Goal: Task Accomplishment & Management: Manage account settings

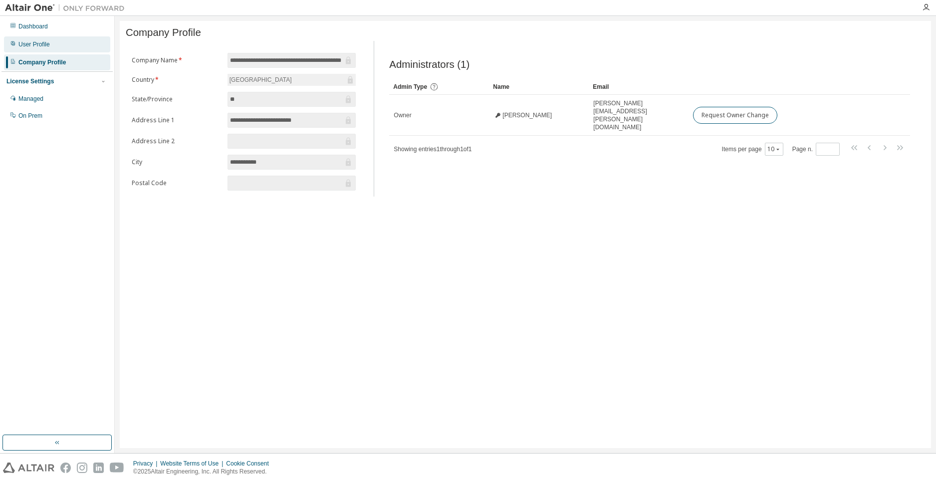
click at [17, 41] on div "User Profile" at bounding box center [57, 44] width 106 height 16
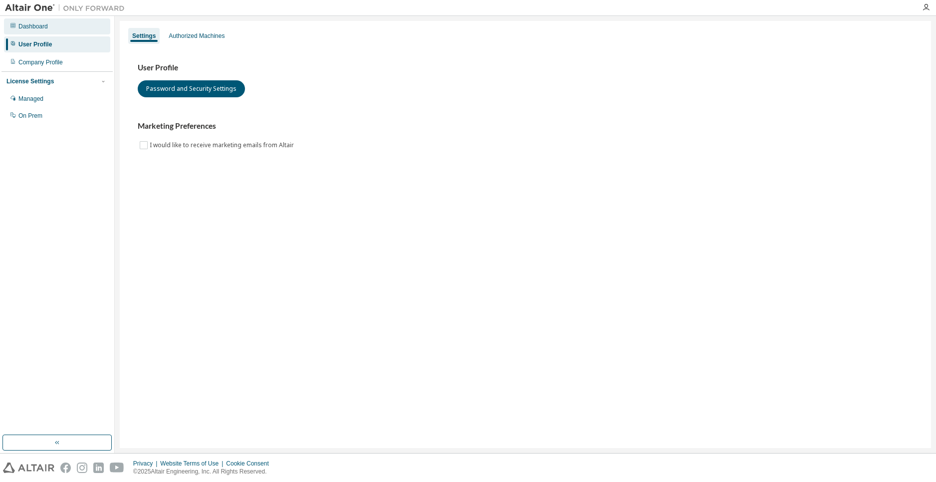
click at [39, 27] on div "Dashboard" at bounding box center [32, 26] width 29 height 8
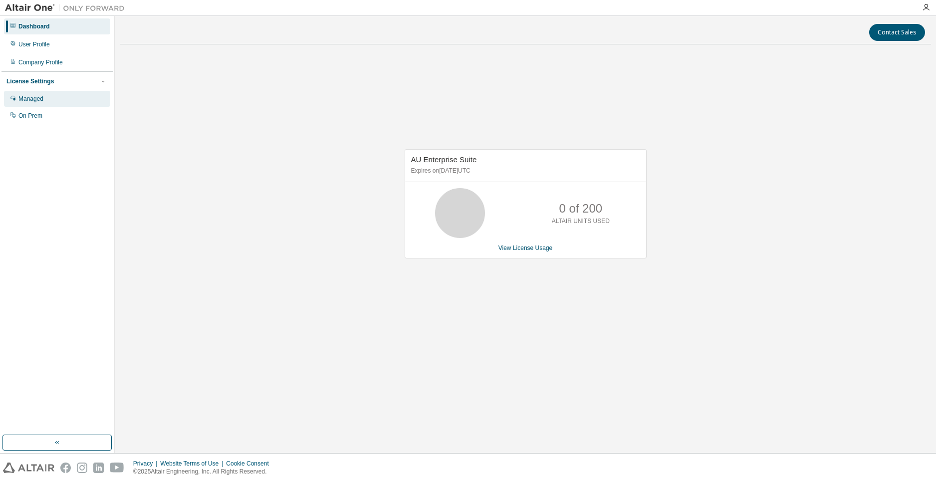
click at [58, 101] on div "Managed" at bounding box center [57, 99] width 106 height 16
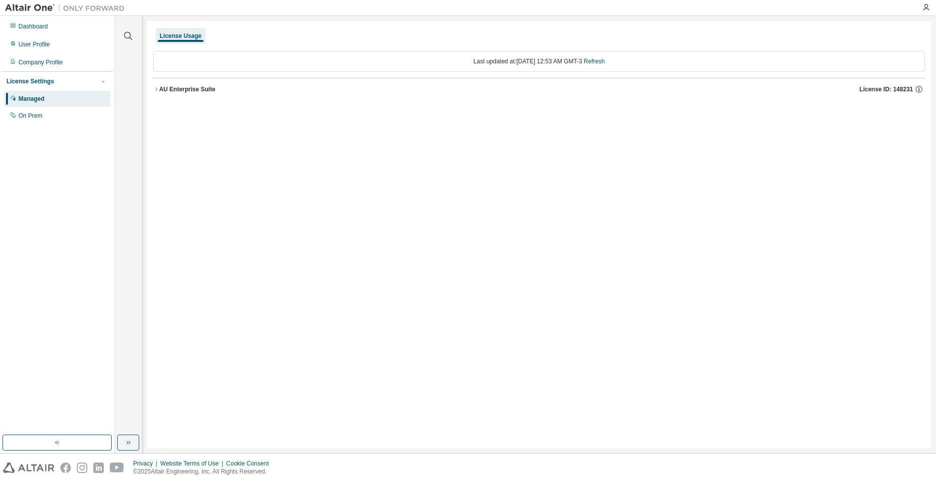
click at [159, 90] on icon "button" at bounding box center [156, 89] width 6 height 6
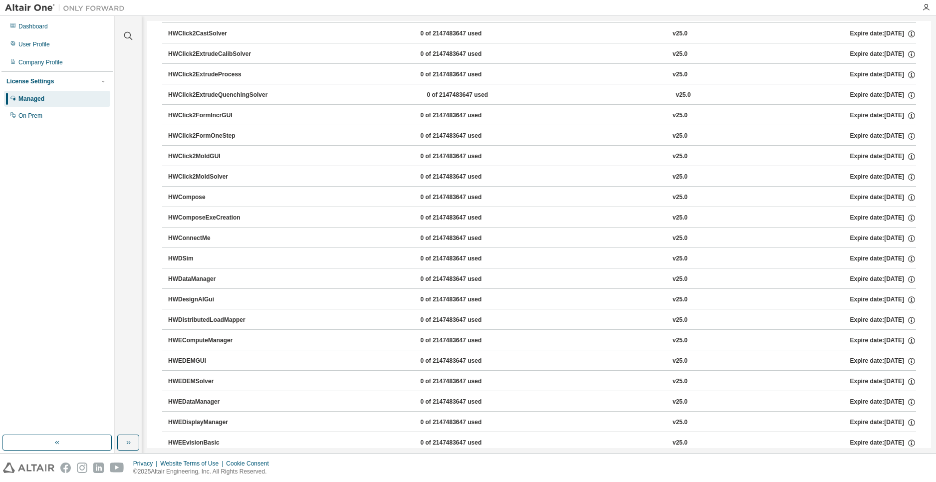
scroll to position [798, 0]
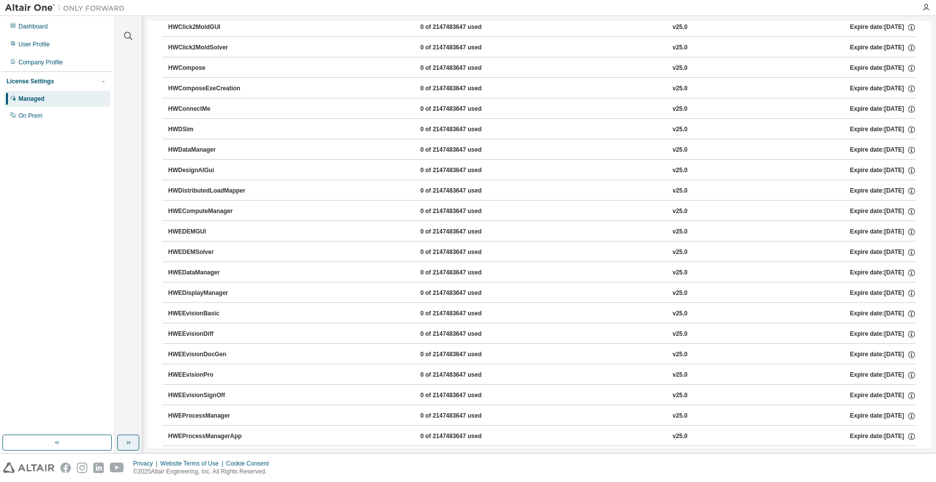
click at [130, 442] on icon "button" at bounding box center [128, 443] width 8 height 8
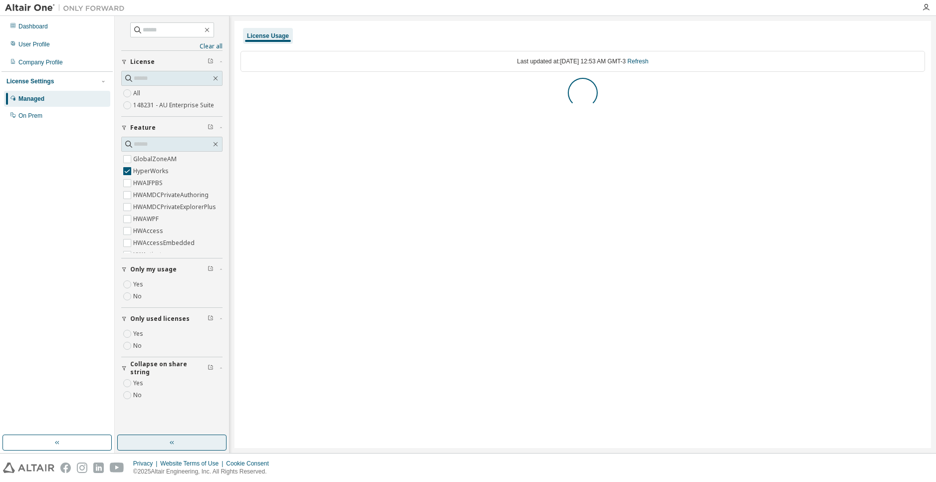
scroll to position [0, 0]
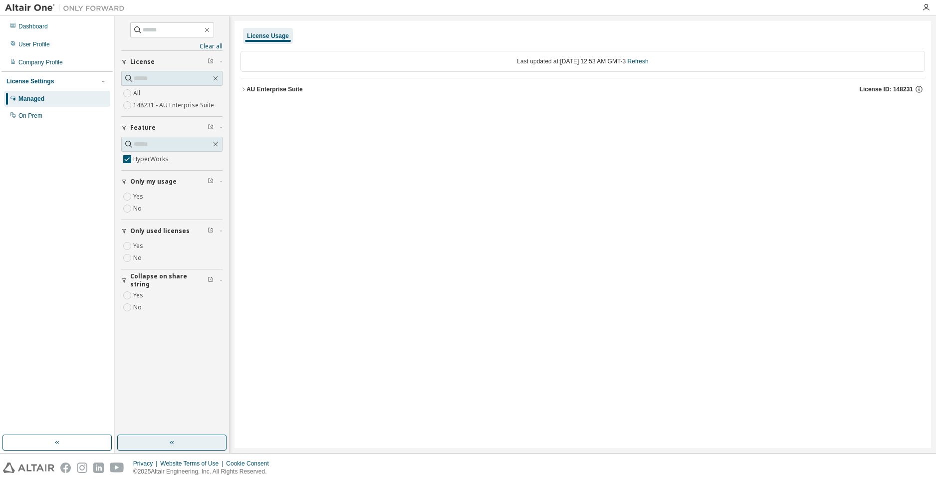
click at [255, 88] on div "AU Enterprise Suite" at bounding box center [275, 89] width 56 height 8
click at [469, 107] on div "HyperWorks 0 of 200000 used v25.0 Expire date: 2026-05-29" at bounding box center [586, 109] width 661 height 9
click at [47, 28] on div "Dashboard" at bounding box center [57, 26] width 106 height 16
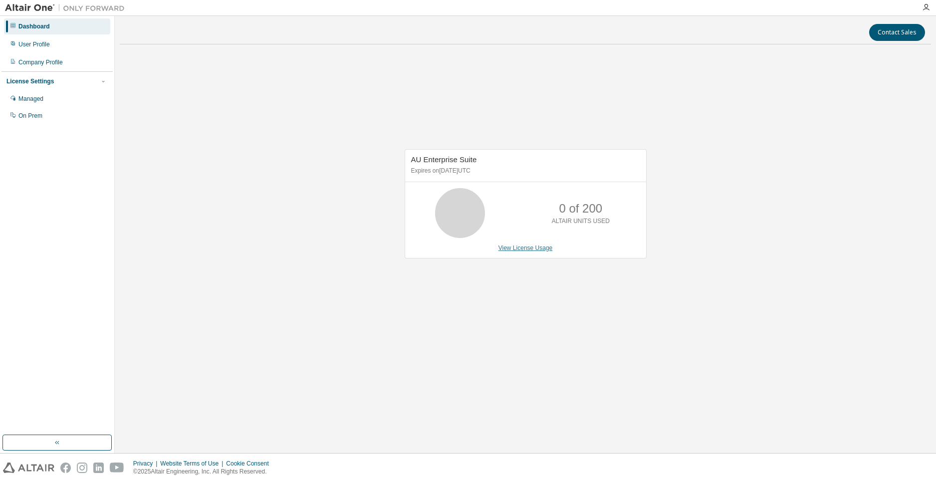
click at [530, 250] on link "View License Usage" at bounding box center [526, 248] width 54 height 7
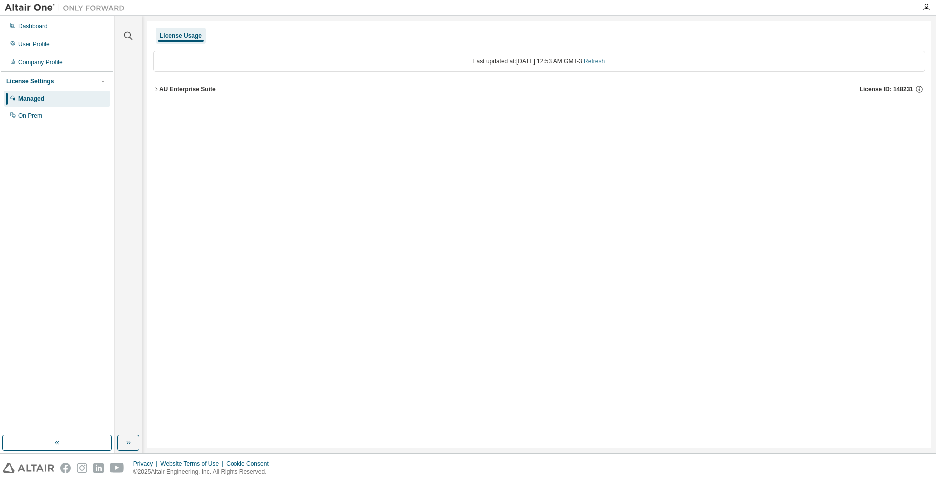
click at [605, 63] on link "Refresh" at bounding box center [594, 61] width 21 height 7
click at [876, 91] on span "License ID: 148231" at bounding box center [886, 89] width 53 height 8
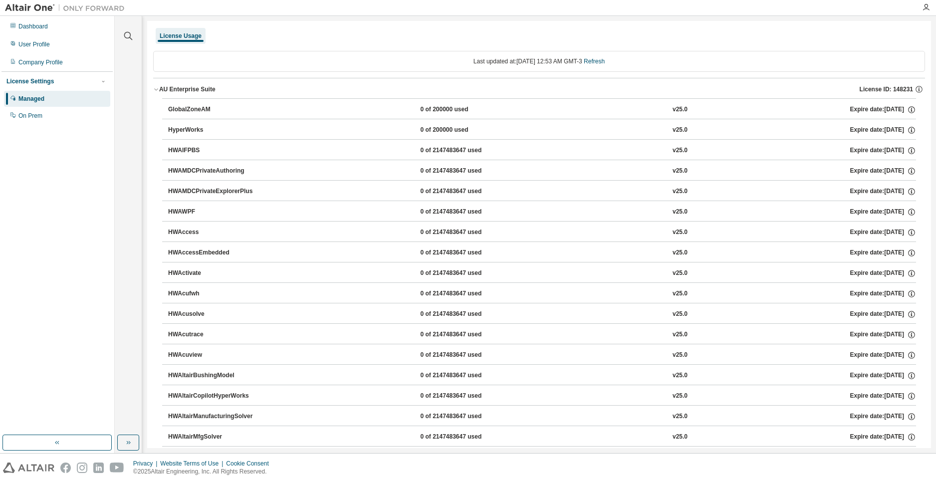
click at [185, 132] on div "HyperWorks" at bounding box center [213, 130] width 90 height 9
click at [690, 131] on div "HyperWorks 0 of 200000 used v25.0 Expire date: 2026-05-29" at bounding box center [542, 130] width 748 height 9
click at [128, 429] on div "Clear all Collapse on share string Yes No Only used licenses Yes No Only my usa…" at bounding box center [128, 225] width 24 height 416
click at [126, 443] on icon "button" at bounding box center [128, 443] width 8 height 8
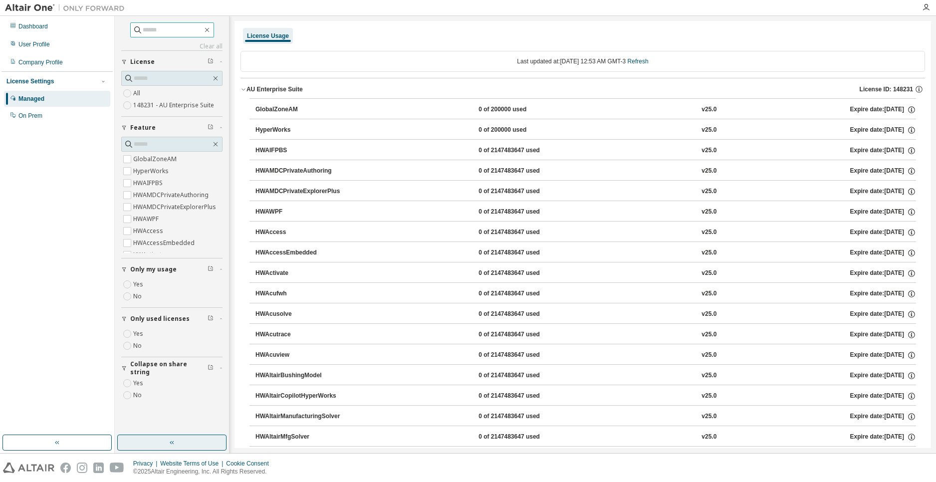
click at [144, 26] on input "text" at bounding box center [173, 30] width 60 height 10
type input "*****"
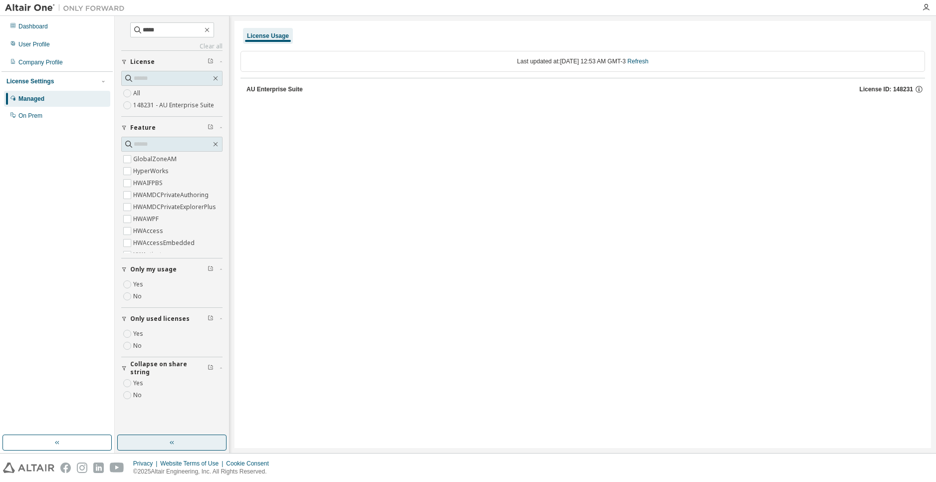
click at [26, 15] on div at bounding box center [65, 7] width 130 height 15
click at [23, 6] on img at bounding box center [67, 8] width 125 height 10
click at [34, 32] on div "Dashboard" at bounding box center [57, 26] width 106 height 16
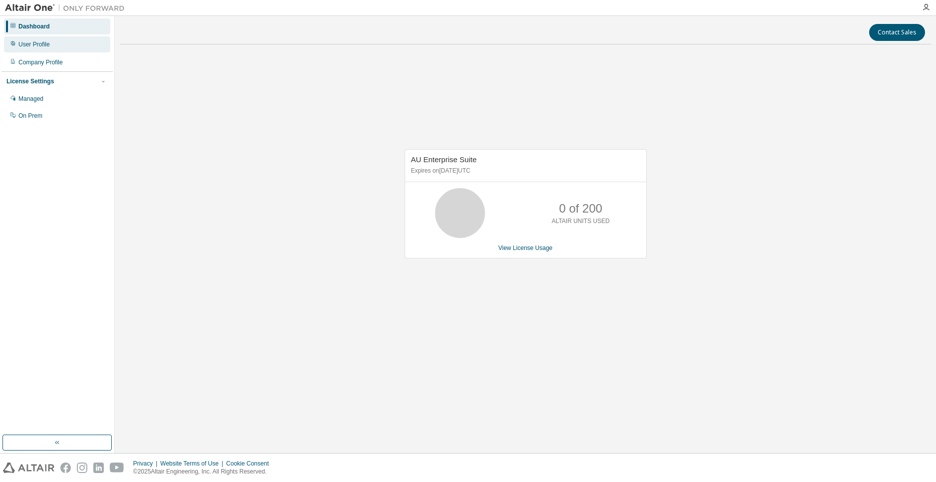
click at [48, 51] on div "User Profile" at bounding box center [57, 44] width 106 height 16
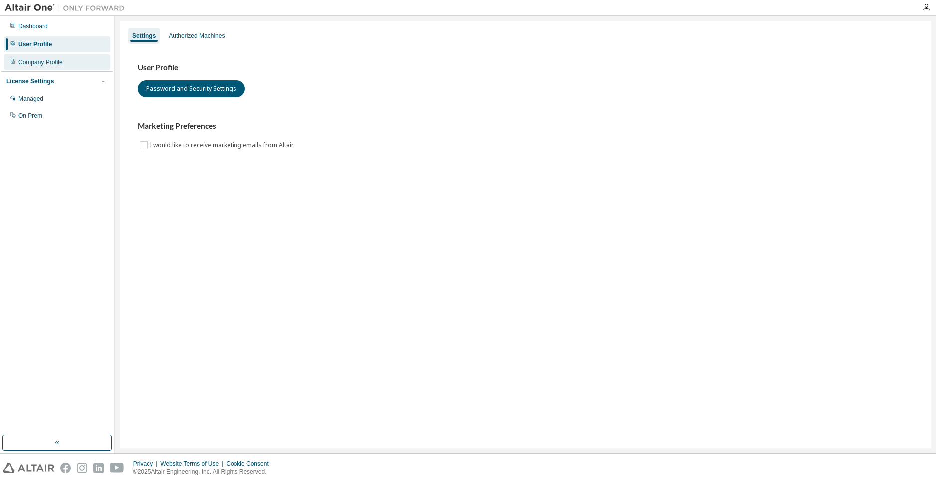
click at [77, 61] on div "Company Profile" at bounding box center [57, 62] width 106 height 16
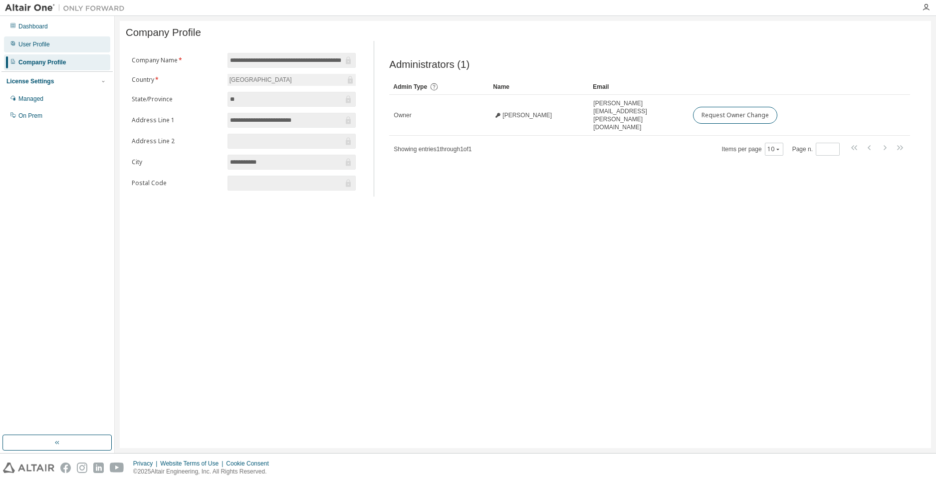
click at [65, 46] on div "User Profile" at bounding box center [57, 44] width 106 height 16
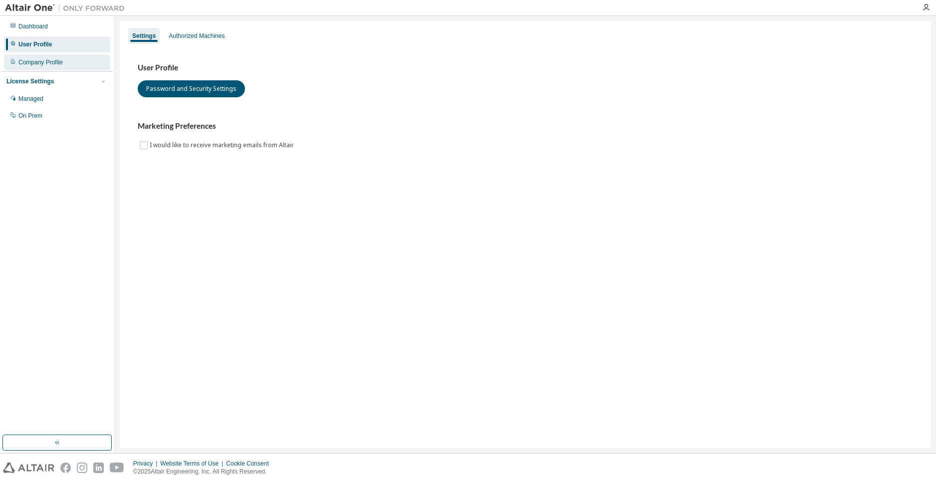
click at [68, 60] on div "Company Profile" at bounding box center [57, 62] width 106 height 16
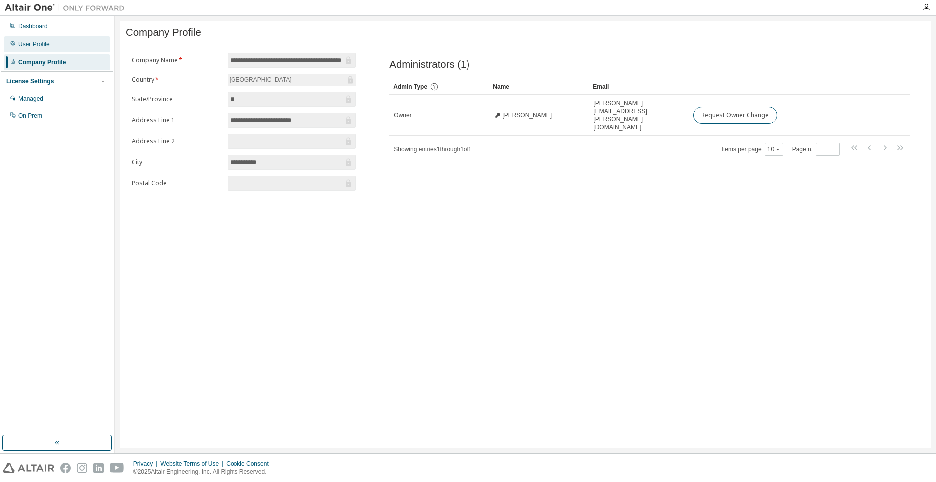
click at [60, 48] on div "User Profile" at bounding box center [57, 44] width 106 height 16
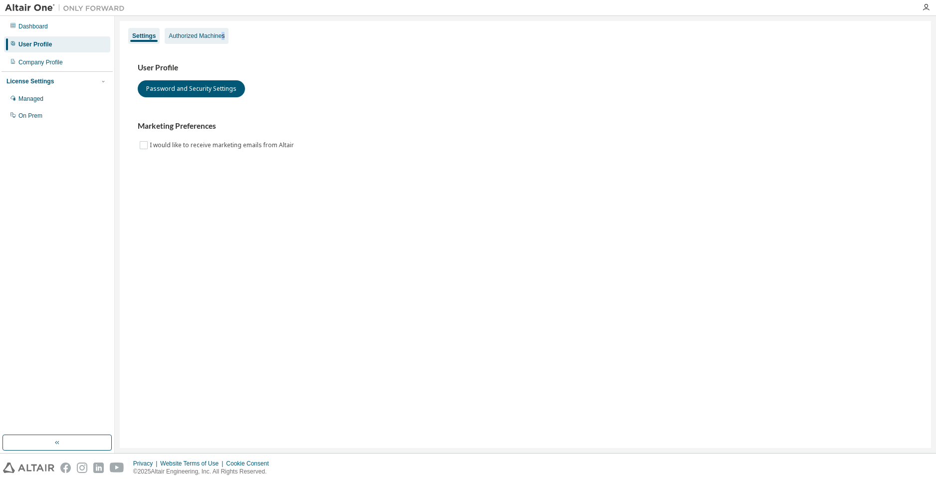
click at [222, 40] on div "Authorized Machines" at bounding box center [197, 36] width 64 height 16
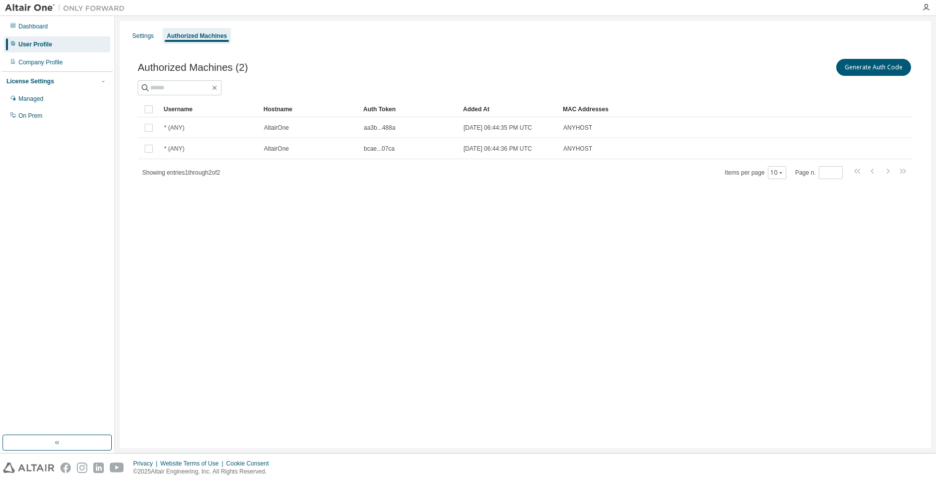
click at [152, 44] on div "Settings Authorized Machines" at bounding box center [525, 36] width 799 height 18
click at [146, 40] on div "Settings" at bounding box center [142, 36] width 29 height 16
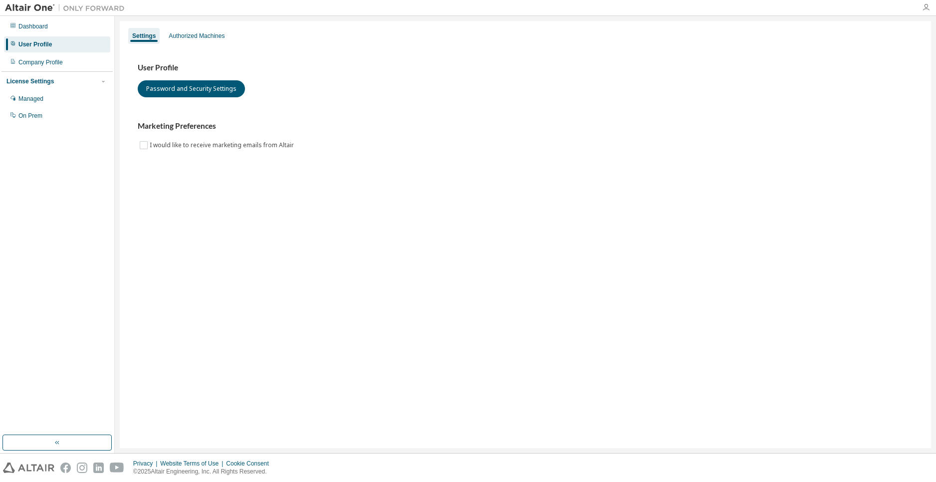
click at [928, 9] on icon "button" at bounding box center [926, 7] width 8 height 8
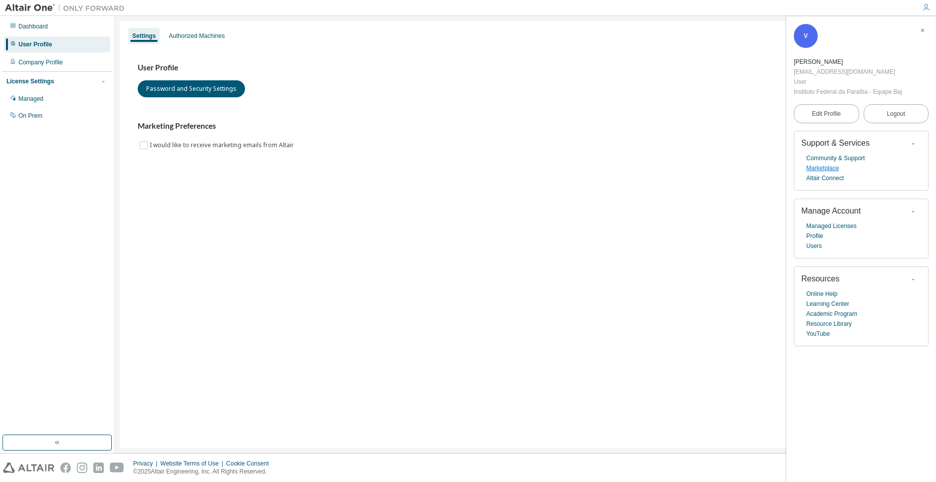
click at [822, 169] on link "Marketplace" at bounding box center [822, 168] width 32 height 10
click at [68, 55] on div "Company Profile" at bounding box center [57, 62] width 106 height 16
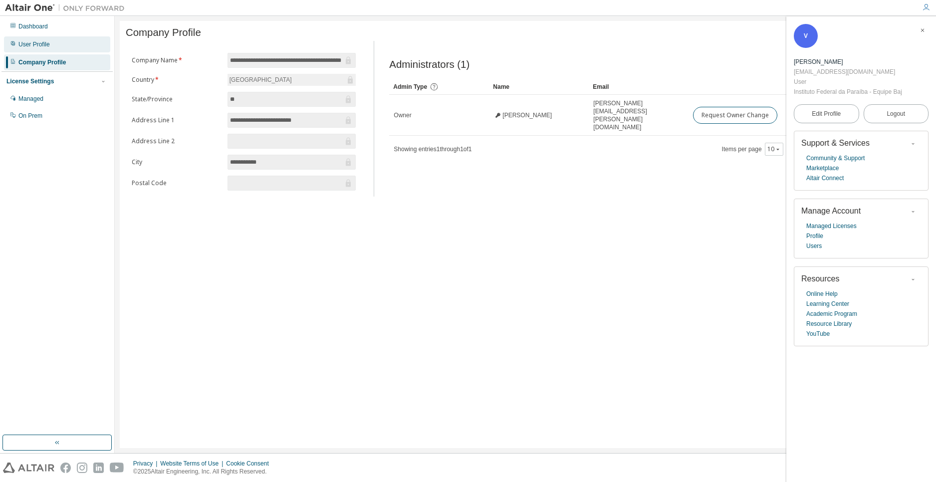
click at [58, 48] on div "User Profile" at bounding box center [57, 44] width 106 height 16
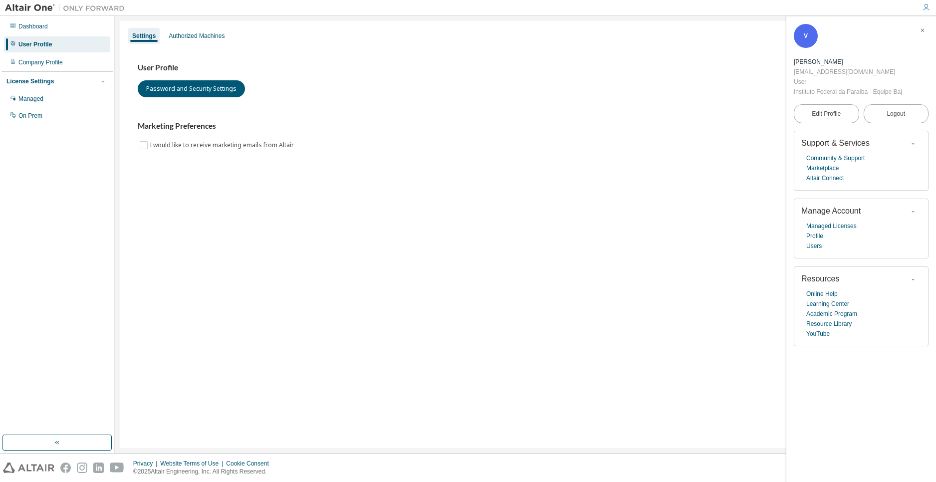
click at [73, 37] on div "User Profile" at bounding box center [57, 44] width 106 height 16
click at [68, 31] on div "Dashboard" at bounding box center [57, 26] width 106 height 16
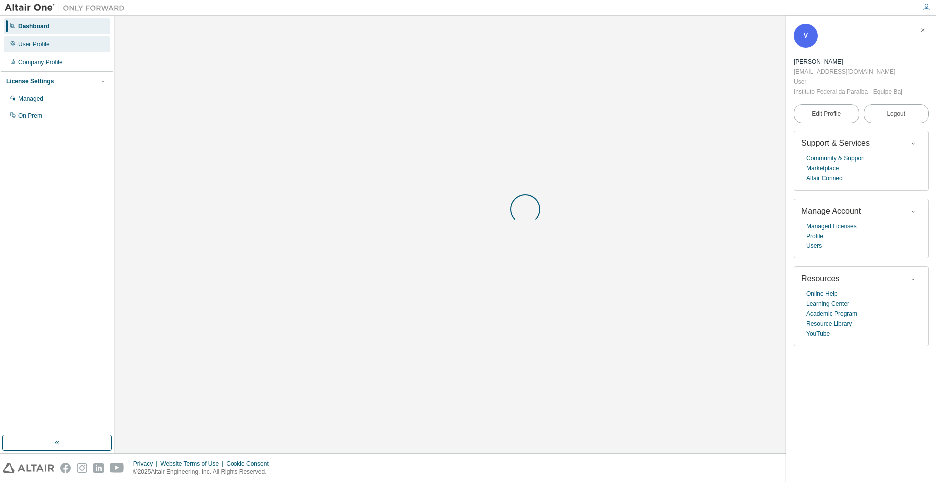
click at [69, 47] on div "User Profile" at bounding box center [57, 44] width 106 height 16
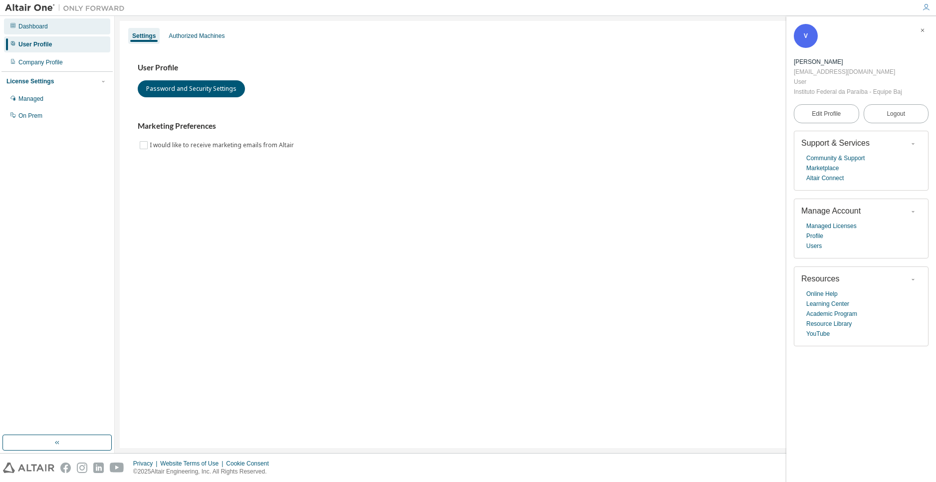
click at [68, 31] on div "Dashboard" at bounding box center [57, 26] width 106 height 16
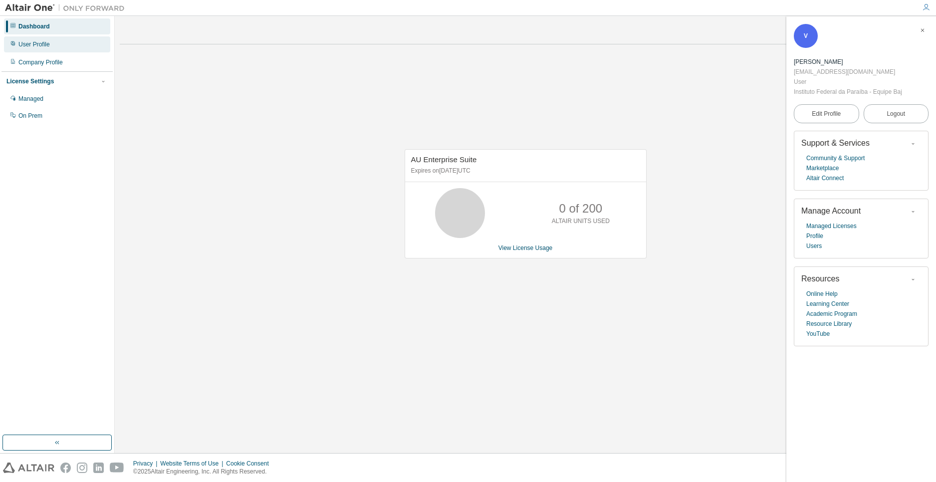
click at [68, 40] on div "User Profile" at bounding box center [57, 44] width 106 height 16
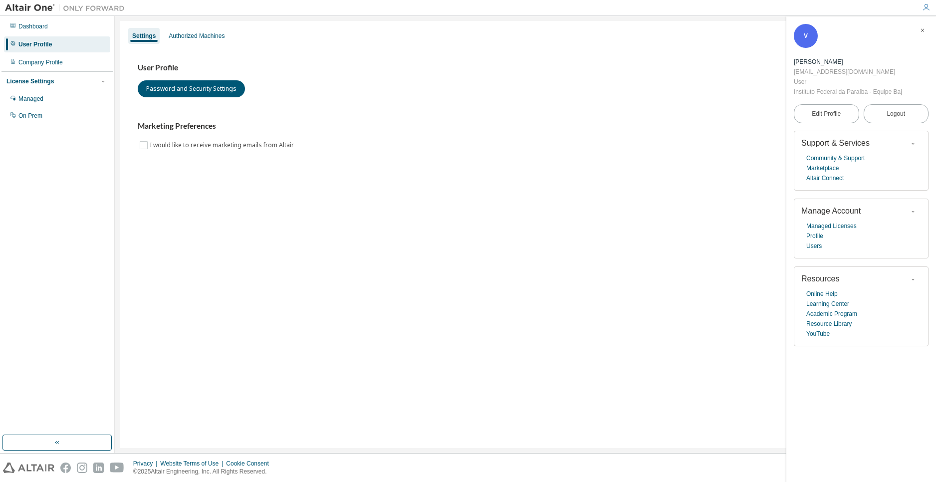
click at [68, 51] on div "User Profile" at bounding box center [57, 44] width 106 height 16
click at [68, 59] on div "Company Profile" at bounding box center [57, 62] width 106 height 16
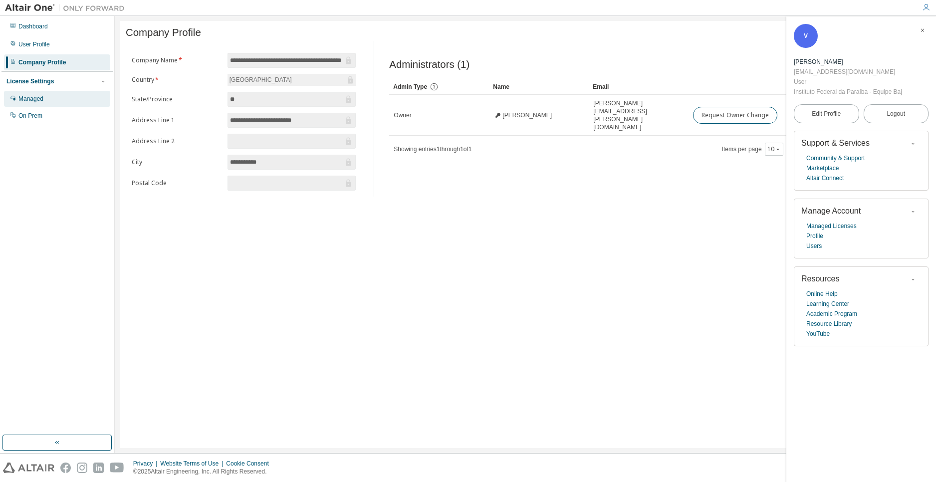
click at [56, 94] on div "Managed" at bounding box center [57, 99] width 106 height 16
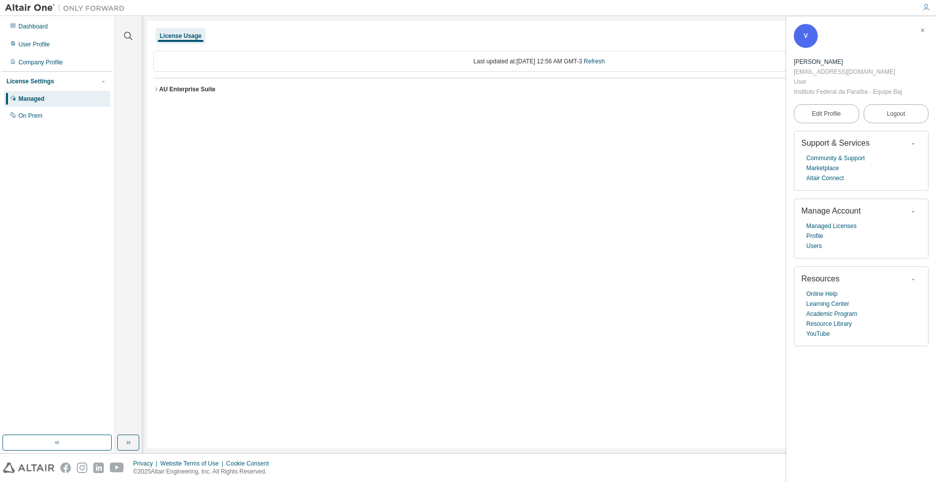
click at [166, 90] on div "AU Enterprise Suite" at bounding box center [187, 89] width 56 height 8
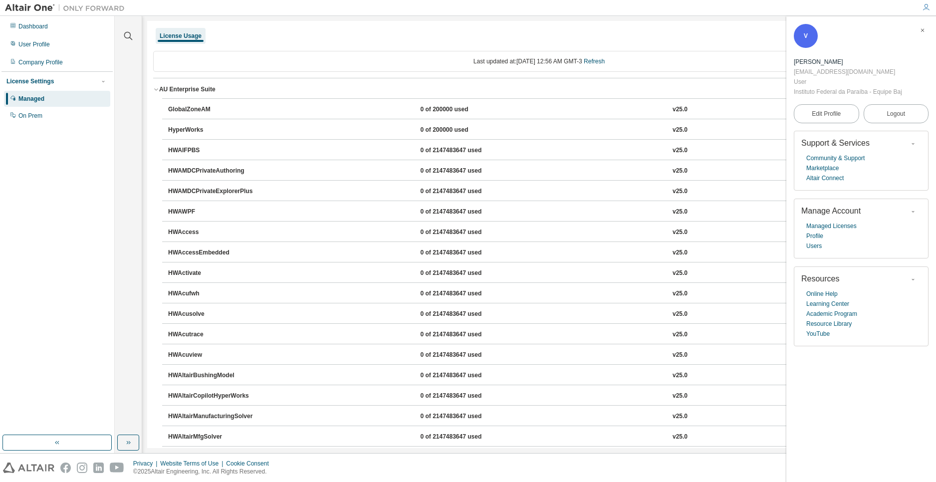
click at [155, 88] on icon "button" at bounding box center [156, 89] width 6 height 6
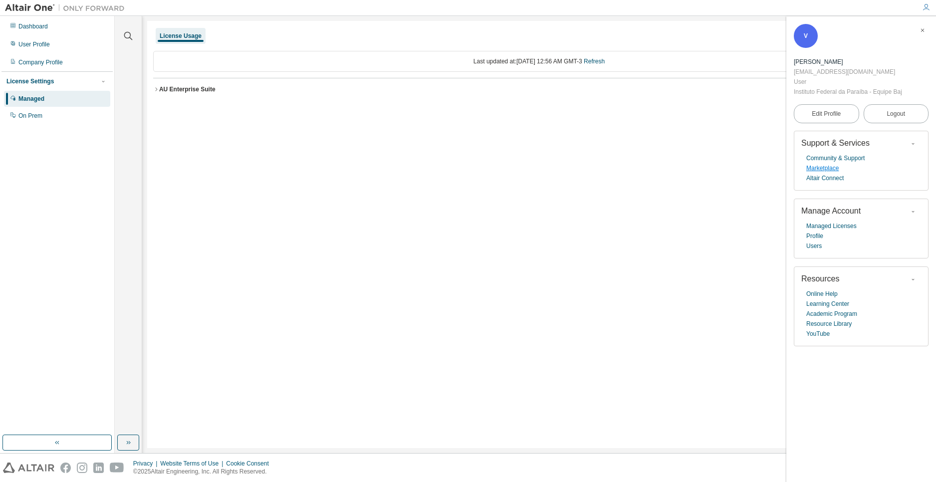
click at [821, 167] on link "Marketplace" at bounding box center [822, 168] width 32 height 10
